Goal: Transaction & Acquisition: Book appointment/travel/reservation

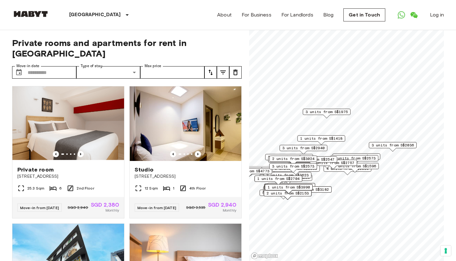
drag, startPoint x: 372, startPoint y: 173, endPoint x: 302, endPoint y: 159, distance: 71.4
click at [303, 159] on span "2 units from S$3024" at bounding box center [293, 159] width 42 height 6
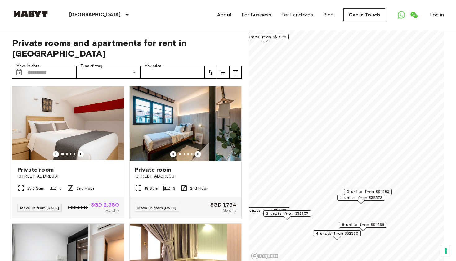
click at [356, 197] on span "1 units from S$2573" at bounding box center [361, 198] width 42 height 6
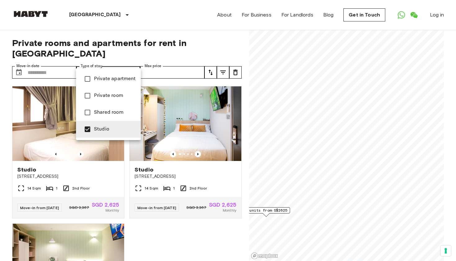
click at [150, 249] on div at bounding box center [228, 130] width 456 height 261
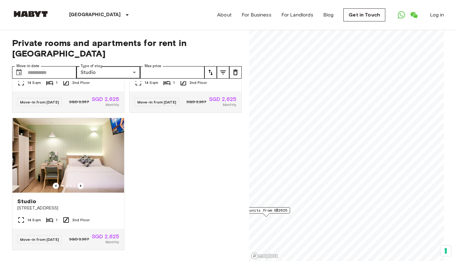
scroll to position [105, 0]
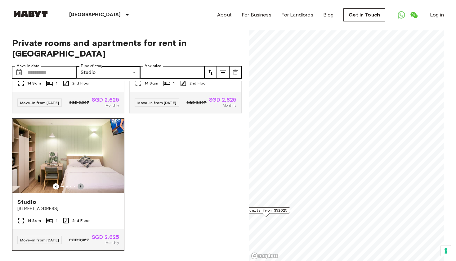
click at [82, 183] on icon "Previous image" at bounding box center [81, 186] width 6 height 6
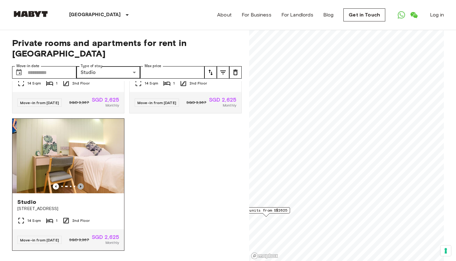
click at [82, 183] on icon "Previous image" at bounding box center [81, 186] width 6 height 6
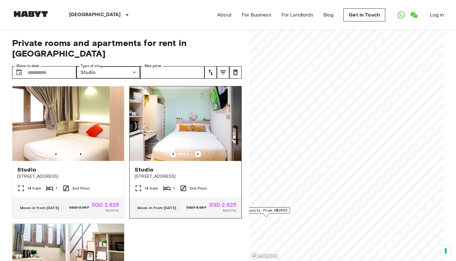
scroll to position [0, 0]
click at [198, 153] on icon "Previous image" at bounding box center [197, 154] width 1 height 2
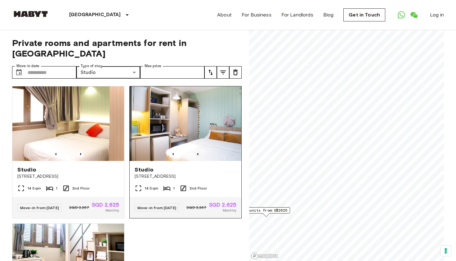
click at [198, 153] on icon "Previous image" at bounding box center [197, 154] width 1 height 2
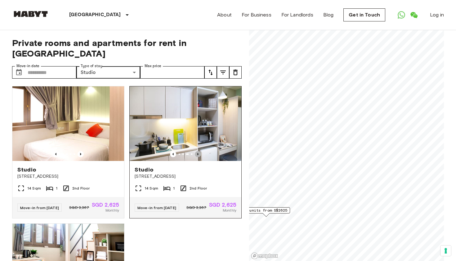
click at [198, 153] on icon "Previous image" at bounding box center [197, 154] width 1 height 2
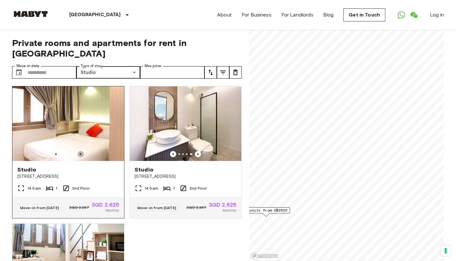
click at [79, 151] on icon "Previous image" at bounding box center [81, 154] width 6 height 6
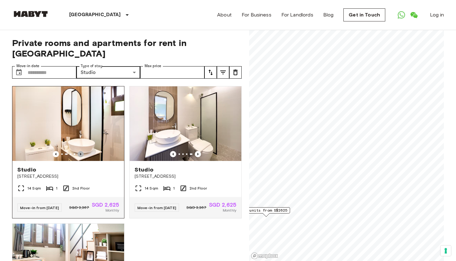
click at [80, 151] on icon "Previous image" at bounding box center [81, 154] width 6 height 6
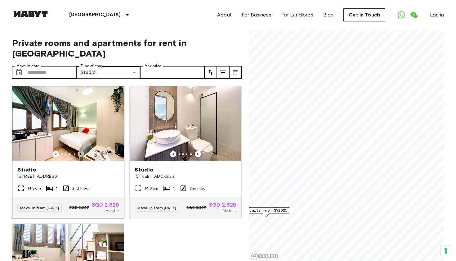
click at [80, 151] on icon "Previous image" at bounding box center [81, 154] width 6 height 6
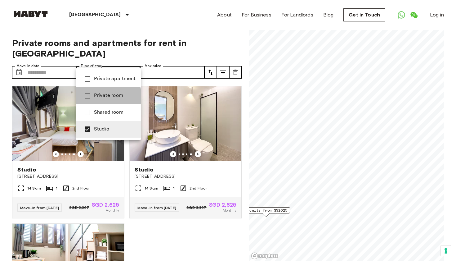
click at [100, 96] on span "Private room" at bounding box center [115, 95] width 42 height 7
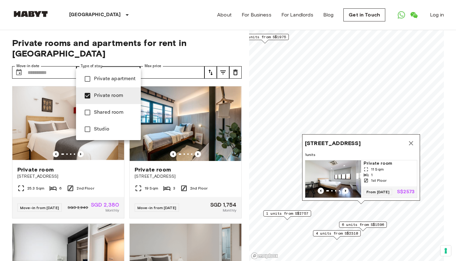
type input "**********"
click at [247, 164] on div at bounding box center [228, 130] width 456 height 261
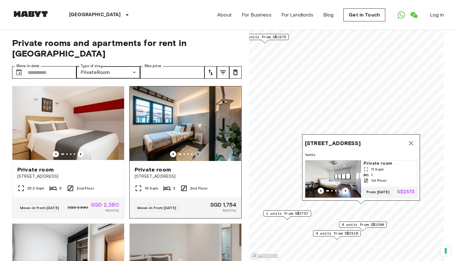
click at [199, 151] on icon "Previous image" at bounding box center [198, 154] width 6 height 6
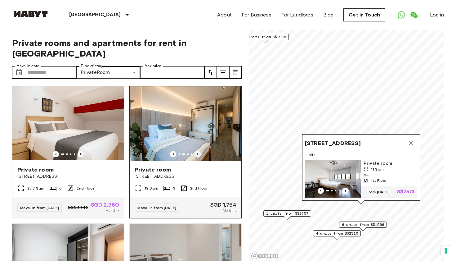
click at [199, 151] on icon "Previous image" at bounding box center [198, 154] width 6 height 6
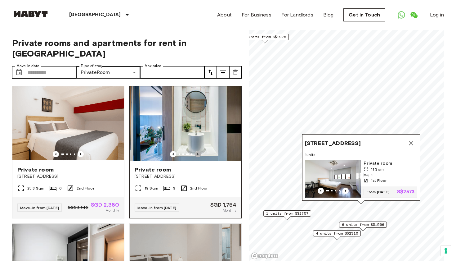
click at [199, 151] on icon "Previous image" at bounding box center [198, 154] width 6 height 6
